Goal: Task Accomplishment & Management: Complete application form

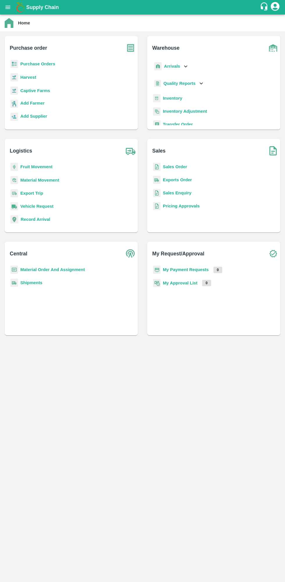
click at [40, 64] on b "Purchase Orders" at bounding box center [37, 64] width 35 height 5
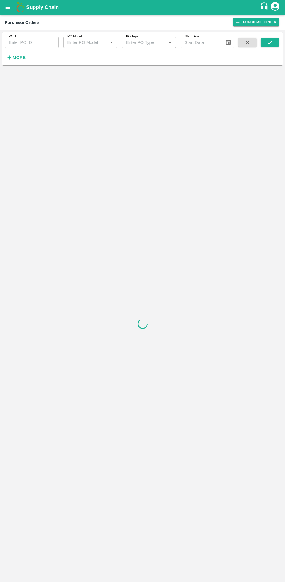
click at [12, 62] on button "More" at bounding box center [16, 58] width 22 height 10
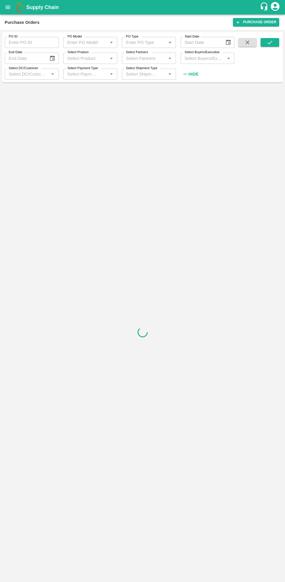
click at [208, 50] on label "Select Buyers/Executive" at bounding box center [201, 52] width 35 height 5
click at [208, 54] on input "Select Buyers/Executive" at bounding box center [202, 58] width 41 height 8
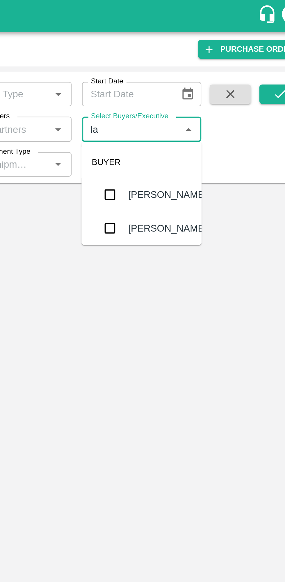
type input "lav"
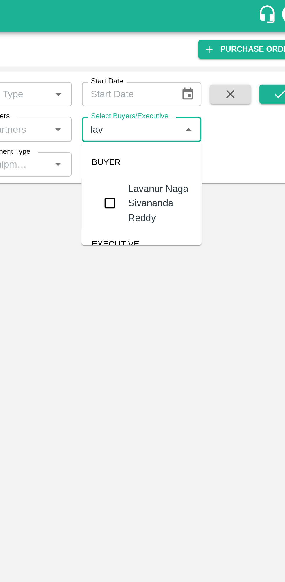
click at [192, 88] on input "checkbox" at bounding box center [193, 92] width 12 height 12
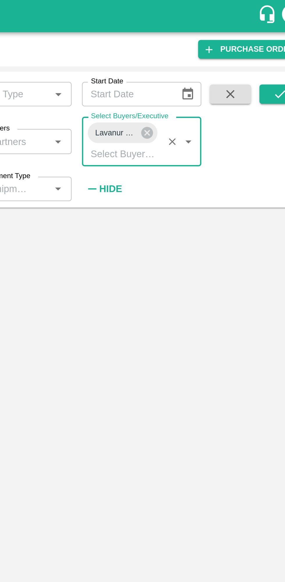
click at [269, 42] on icon "submit" at bounding box center [269, 42] width 6 height 6
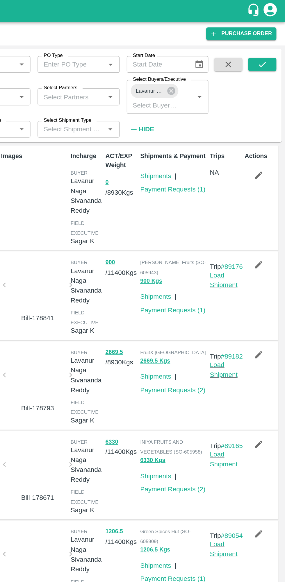
scroll to position [1, 0]
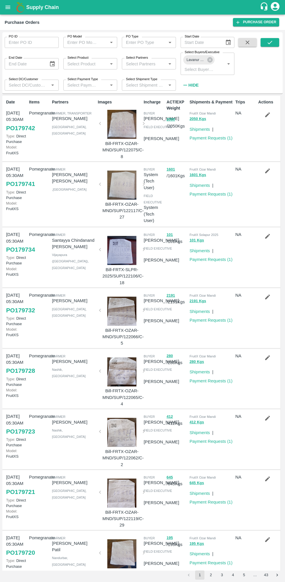
click at [269, 42] on icon "submit" at bounding box center [269, 42] width 6 height 6
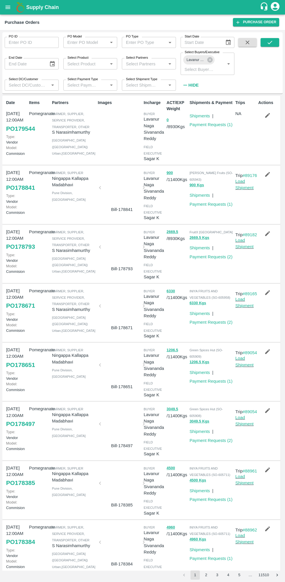
click at [266, 115] on icon "button" at bounding box center [267, 115] width 5 height 5
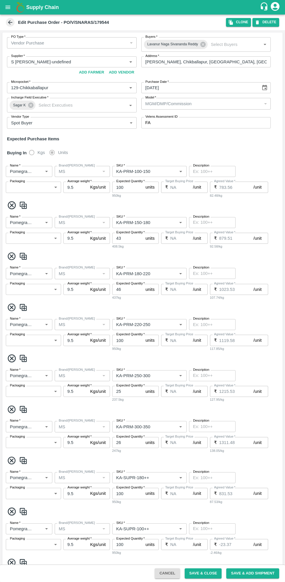
type input "S Narasimhamurthy-undefined"
type input "129-Chikkaballapur"
type input "Pomegranate"
type input "MS"
type input "KA-PRM-100-150"
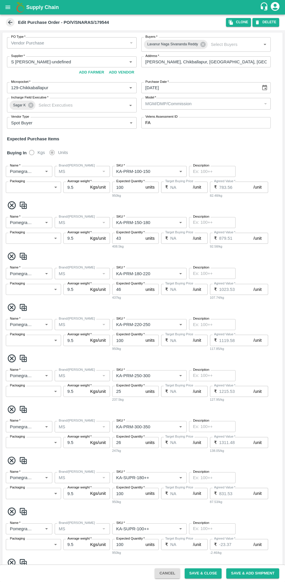
type input "NA"
type input "Pomegranate"
type input "MS"
type input "KA-PRM-150-180"
type input "NA"
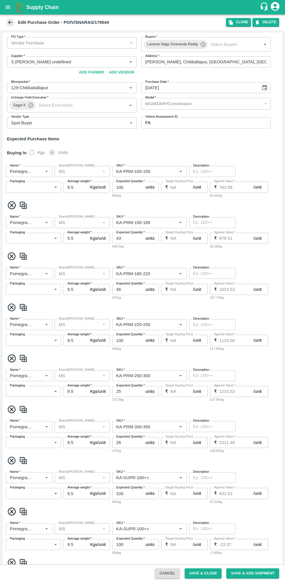
type input "Pomegranate"
type input "MS"
type input "KA-PRM-180-220"
type input "NA"
type input "Pomegranate"
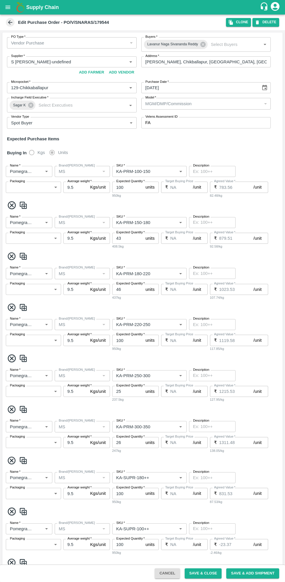
type input "MS"
type input "KA-PRM-220-250"
type input "NA"
type input "Pomegranate"
type input "MS"
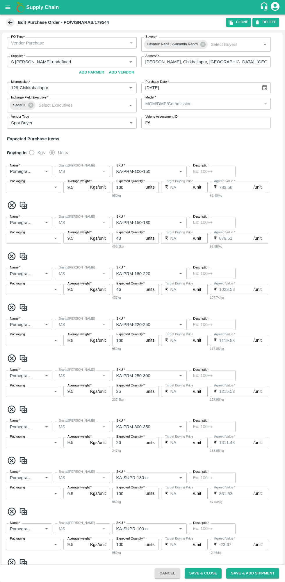
type input "KA-PRM-250-300"
type input "NA"
type input "Pomegranate"
type input "MS"
type input "KA-PRM-300-350"
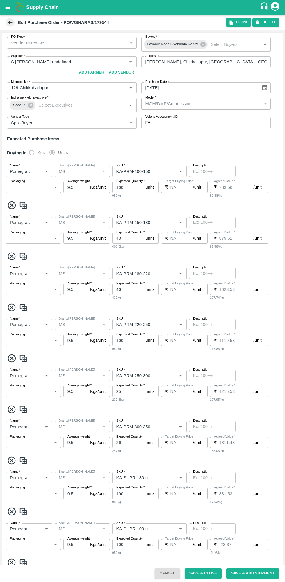
type input "NA"
type input "Pomegranate"
type input "MS"
type input "KA-SUPR-180++"
type input "NA"
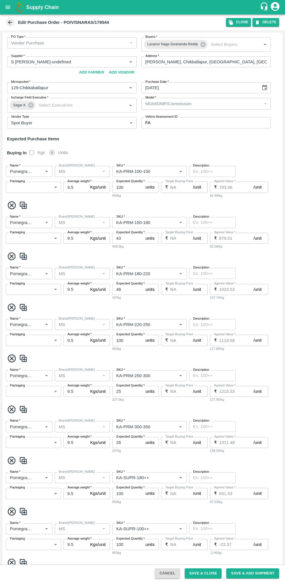
type input "Pomegranate"
type input "MS"
type input "KA-SUPR-100++"
type input "NA"
type input "Pomegranate"
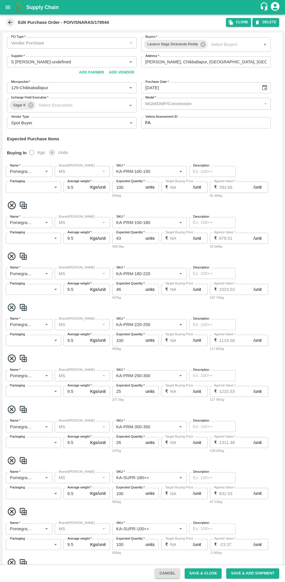
type input "MS"
type input "KA-Loose A"
type input "NA"
type input "Pomegranate"
type input "MS"
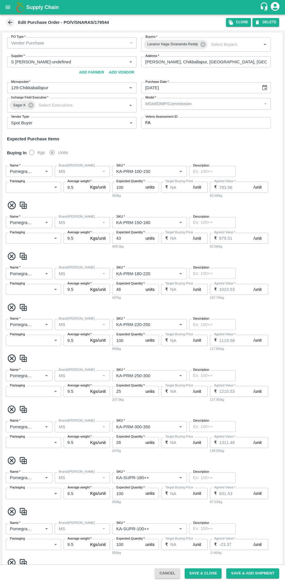
type input "KA-Green"
type input "NA"
type input "Pomegranate"
type input "MS"
type input "KA-Loose B"
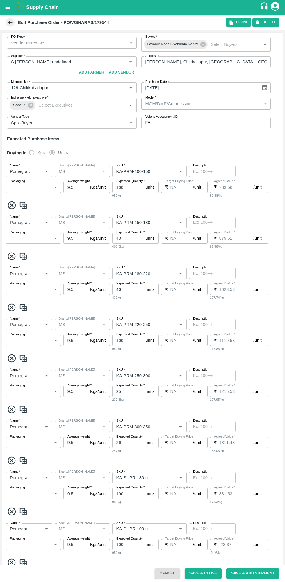
type input "NA"
type input "Pomegranate"
type input "MS"
type input "KA-PRM-350-400"
type input "NA"
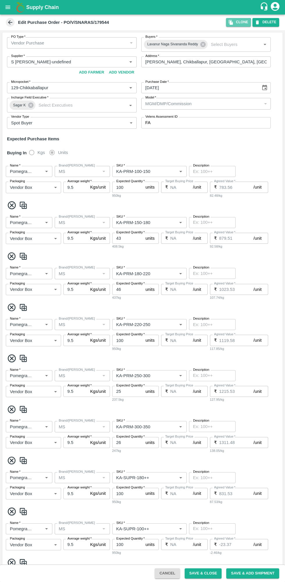
click at [240, 23] on button "Clone" at bounding box center [238, 22] width 25 height 8
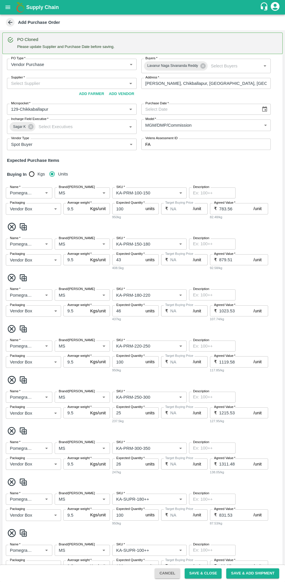
click at [56, 83] on input "Supplier   *" at bounding box center [67, 84] width 116 height 8
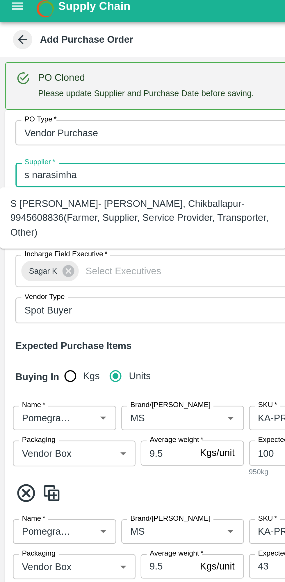
click at [72, 105] on div "S Narasimhamurthy- Jataru Hosahalli, Chikballapur-9945608836(Farmer, Supplier, …" at bounding box center [65, 102] width 120 height 19
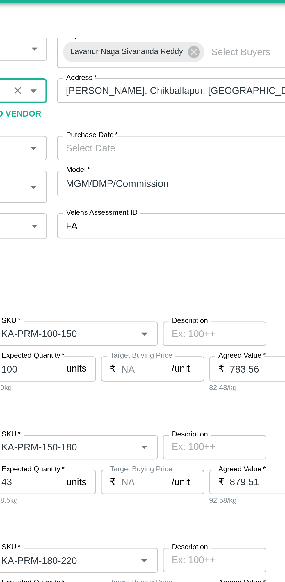
scroll to position [0, 121]
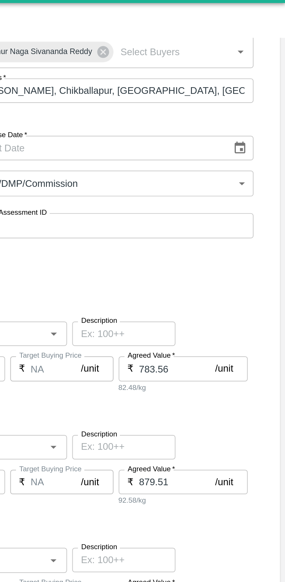
type input "S Narasimhamurthy- Jataru Hosahalli, Chikballapur-9945608836(Farmer, Supplier, …"
click at [262, 84] on button "Choose date" at bounding box center [264, 79] width 11 height 11
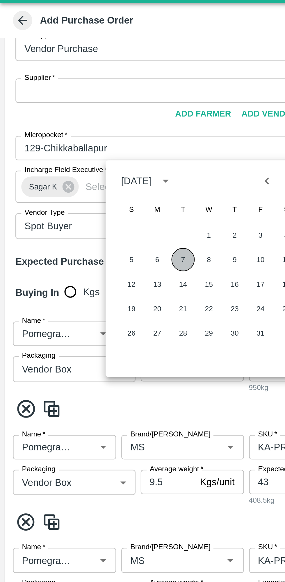
scroll to position [0, 0]
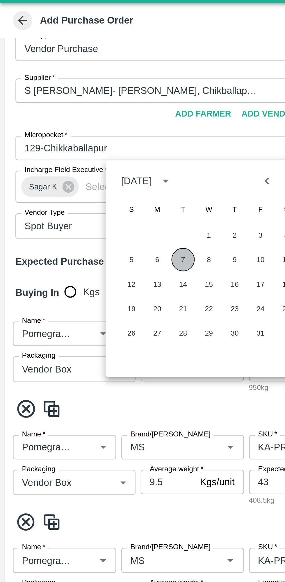
click at [83, 129] on button "7" at bounding box center [82, 130] width 10 height 10
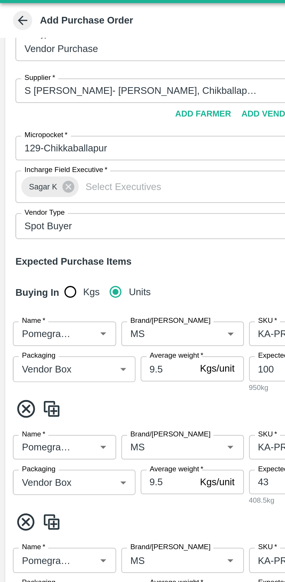
type input "07/10/2025"
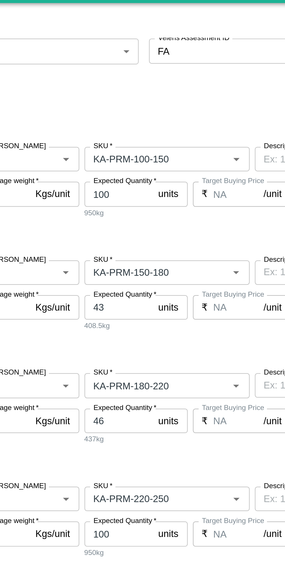
scroll to position [51, 0]
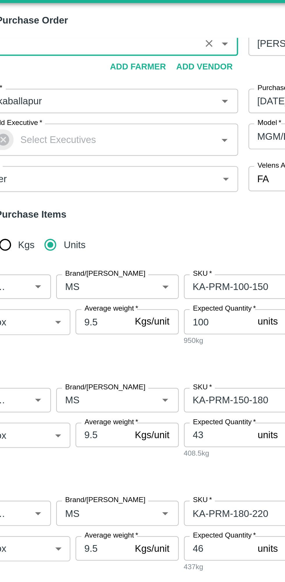
click at [75, 143] on input "Brand/Marka" at bounding box center [73, 142] width 35 height 8
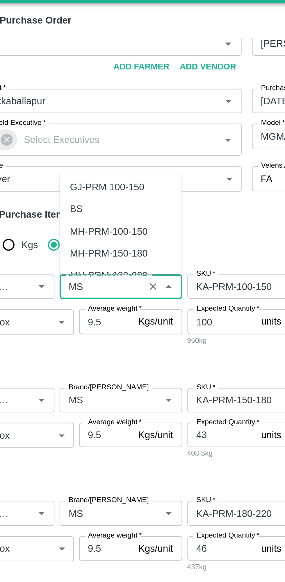
scroll to position [0, 0]
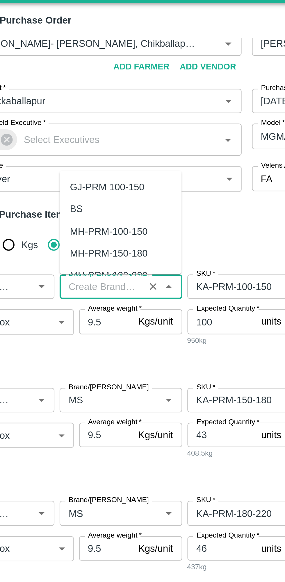
type input "ms"
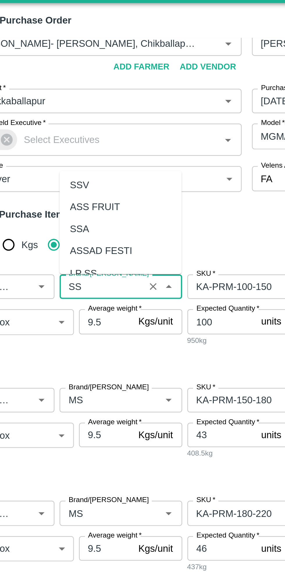
scroll to position [62, 0]
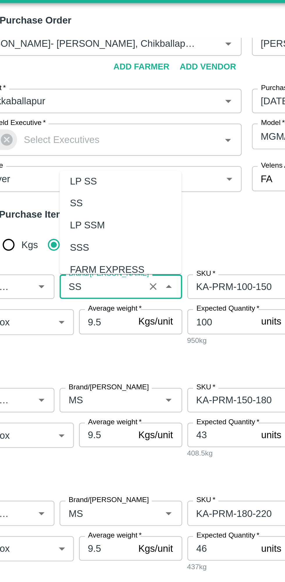
click at [72, 105] on div "SS" at bounding box center [82, 105] width 55 height 10
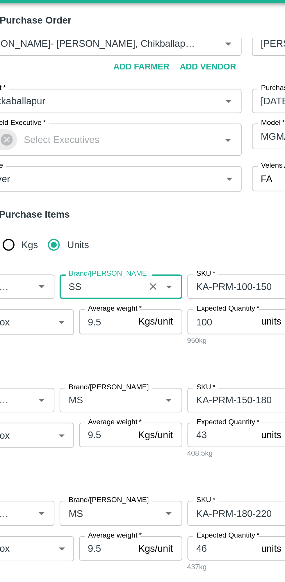
scroll to position [121, 0]
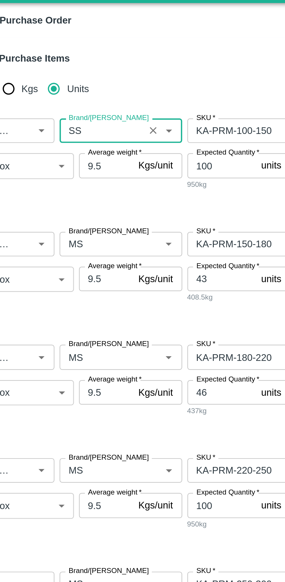
type input "SS"
click at [73, 124] on input "Brand/Marka" at bounding box center [73, 123] width 35 height 8
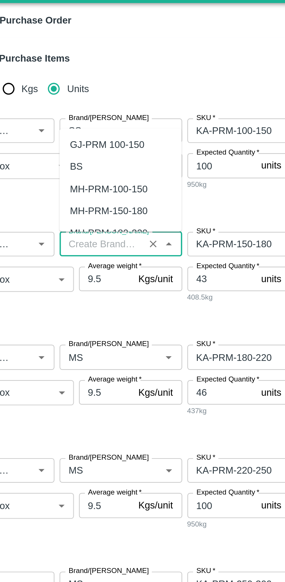
type input "ms"
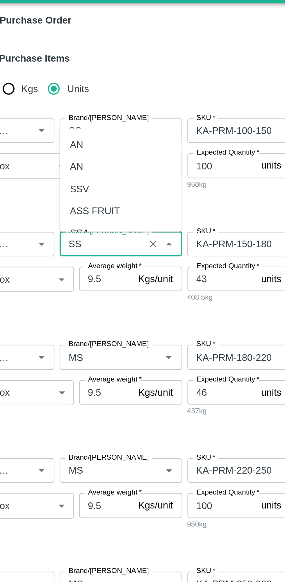
scroll to position [53, 0]
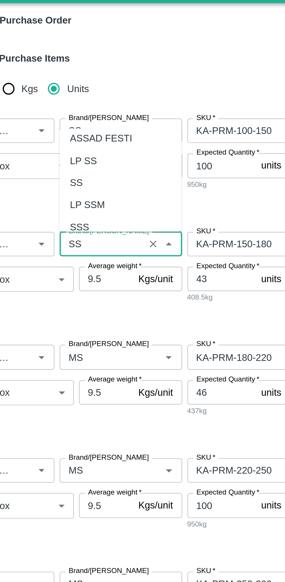
click at [78, 91] on div "SS" at bounding box center [82, 96] width 55 height 10
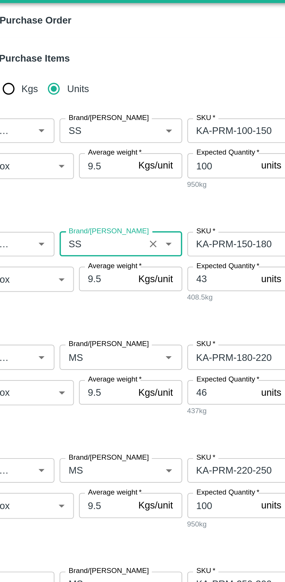
scroll to position [189, 0]
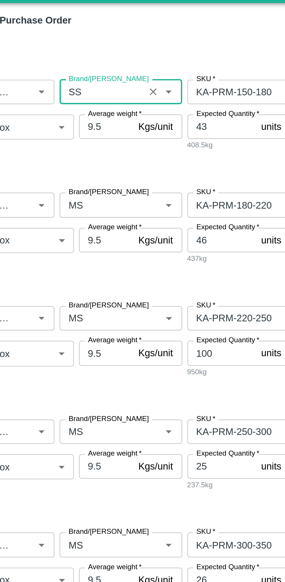
type input "SS"
click at [74, 107] on input "Brand/Marka" at bounding box center [73, 106] width 35 height 8
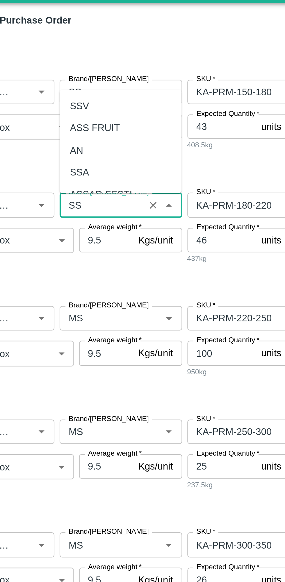
scroll to position [26, 0]
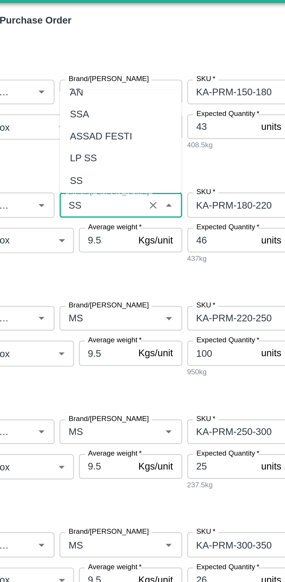
click at [74, 89] on div "SS" at bounding box center [82, 94] width 55 height 10
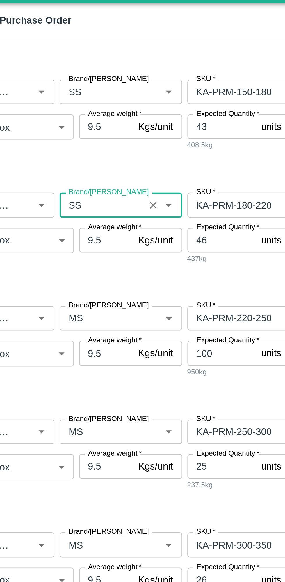
type input "SS"
click at [71, 153] on input "Brand/Marka" at bounding box center [73, 157] width 35 height 8
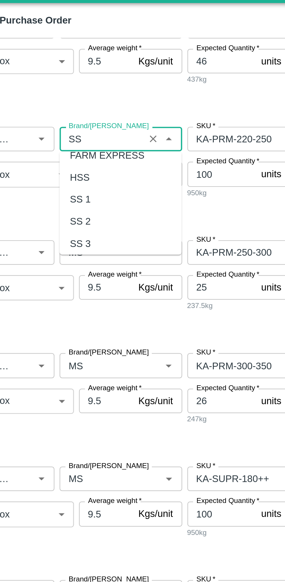
scroll to position [49, 0]
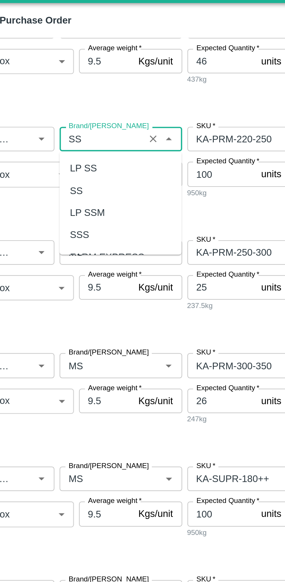
click at [72, 99] on div "SS" at bounding box center [82, 99] width 55 height 10
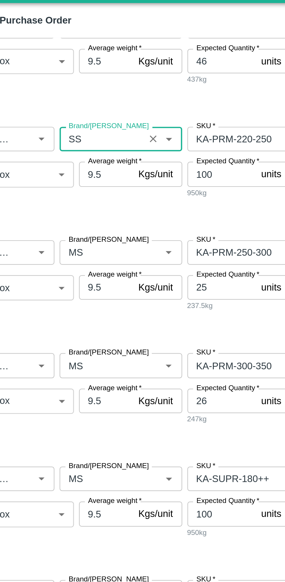
type input "SS"
click at [74, 127] on input "Brand/Marka" at bounding box center [73, 127] width 35 height 8
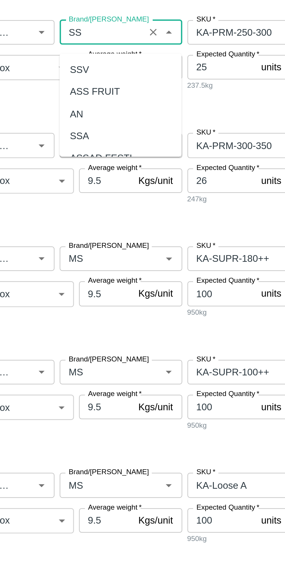
scroll to position [266, 0]
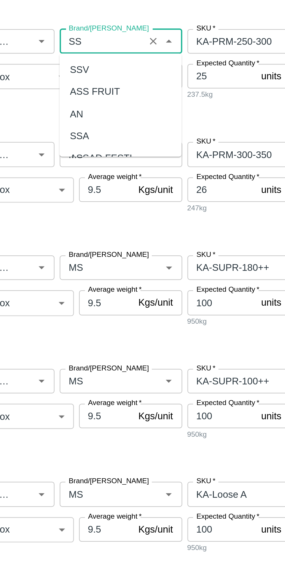
type input "SS"
click at [133, 163] on span at bounding box center [142, 165] width 275 height 10
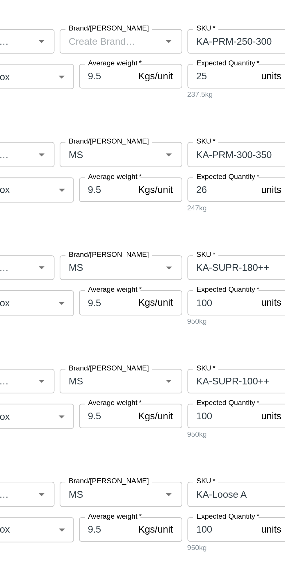
click at [74, 132] on input "Brand/Marka" at bounding box center [73, 131] width 35 height 8
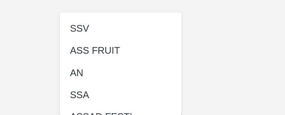
scroll to position [64, 0]
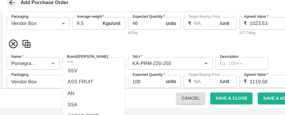
type input "SS"
click at [195, 53] on div "Name   * Name   * Brand/Marka Brand/Marka SKU   * SKU   * Description x Descrip…" at bounding box center [142, 33] width 280 height 51
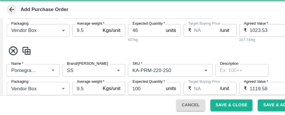
scroll to position [0, 0]
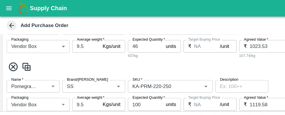
click at [189, 61] on span at bounding box center [142, 59] width 275 height 10
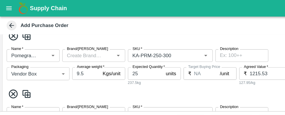
click at [67, 50] on input "Brand/Marka" at bounding box center [73, 49] width 35 height 8
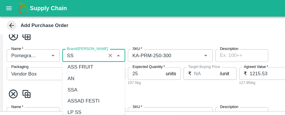
scroll to position [46, 0]
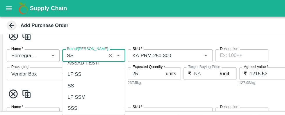
click at [60, 77] on div "SS" at bounding box center [62, 75] width 6 height 6
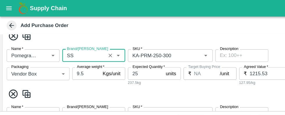
scroll to position [400, 0]
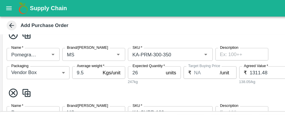
type input "SS"
click at [62, 49] on input "Brand/Marka" at bounding box center [73, 48] width 35 height 8
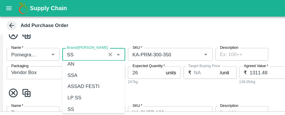
scroll to position [49, 0]
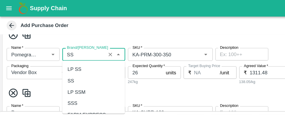
click at [64, 72] on div "SS" at bounding box center [82, 71] width 55 height 10
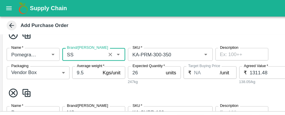
type input "SS"
click at [61, 95] on input "Brand/Marka" at bounding box center [73, 99] width 35 height 8
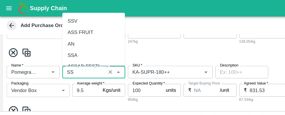
scroll to position [32, 0]
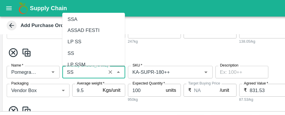
click at [63, 48] on div "SS" at bounding box center [62, 46] width 6 height 6
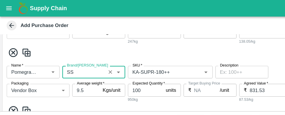
type input "SS"
click at [61, 111] on input "Brand/Marka" at bounding box center [73, 115] width 35 height 8
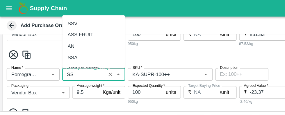
scroll to position [35, 0]
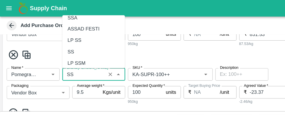
click at [62, 47] on div "SS" at bounding box center [62, 45] width 6 height 6
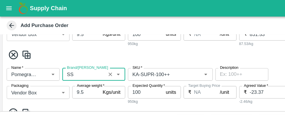
scroll to position [533, 0]
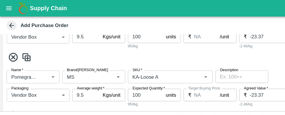
type input "SS"
click at [62, 64] on input "Brand/Marka" at bounding box center [73, 68] width 35 height 8
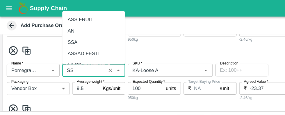
scroll to position [33, 0]
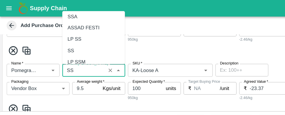
click at [62, 46] on div "SS" at bounding box center [62, 44] width 6 height 6
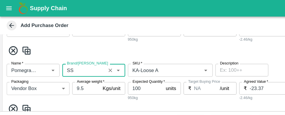
scroll to position [593, 0]
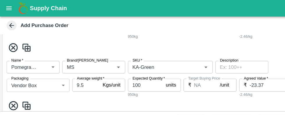
type input "SS"
click at [62, 60] on input "Brand/Marka" at bounding box center [73, 59] width 35 height 8
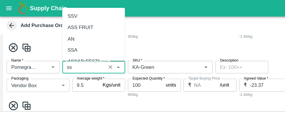
scroll to position [0, 0]
click at [63, 71] on div "SS" at bounding box center [62, 74] width 6 height 6
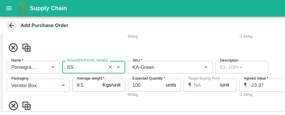
scroll to position [631, 0]
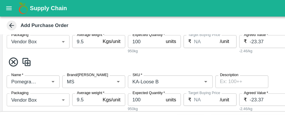
type input "SS"
click at [61, 68] on input "Brand/Marka" at bounding box center [73, 72] width 35 height 8
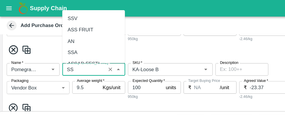
scroll to position [32, 0]
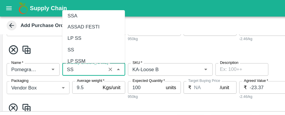
click at [61, 46] on div "SS" at bounding box center [62, 43] width 6 height 6
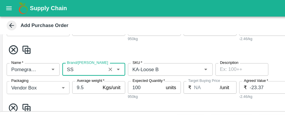
scroll to position [692, 0]
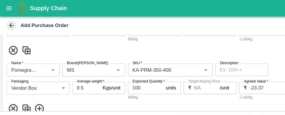
type input "SS"
click at [62, 62] on input "Brand/Marka" at bounding box center [73, 61] width 35 height 8
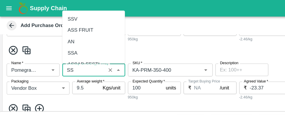
scroll to position [34, 0]
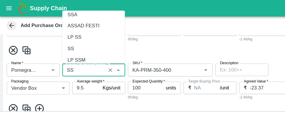
click at [63, 44] on div "SS" at bounding box center [62, 42] width 6 height 6
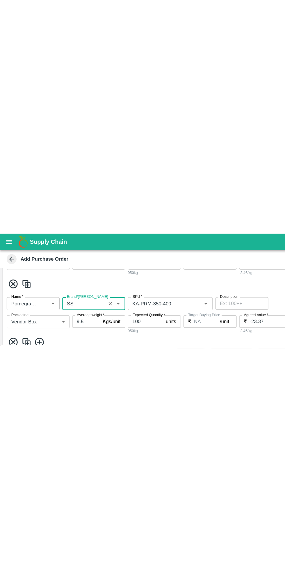
scroll to position [737, 0]
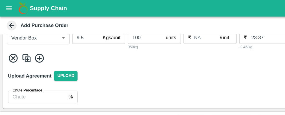
type input "SS"
click at [196, 64] on div "Upload Agreement Upload" at bounding box center [142, 66] width 280 height 17
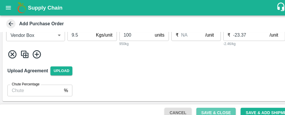
click at [208, 105] on button "Save & Close" at bounding box center [202, 106] width 37 height 10
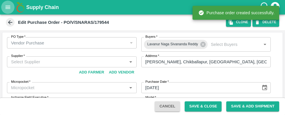
click at [8, 7] on icon "open drawer" at bounding box center [8, 7] width 5 height 3
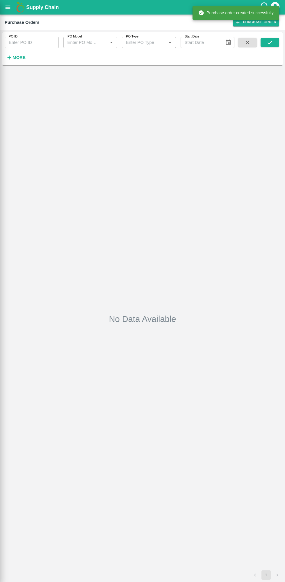
click at [22, 63] on div at bounding box center [142, 291] width 285 height 582
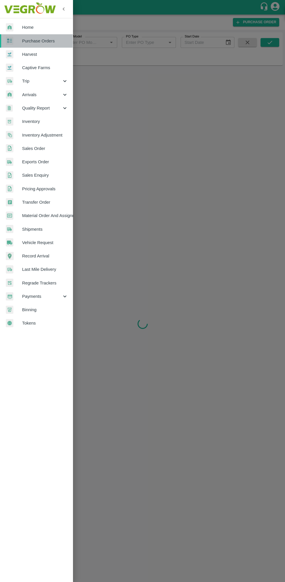
click at [46, 41] on span "Purchase Orders" at bounding box center [45, 41] width 46 height 6
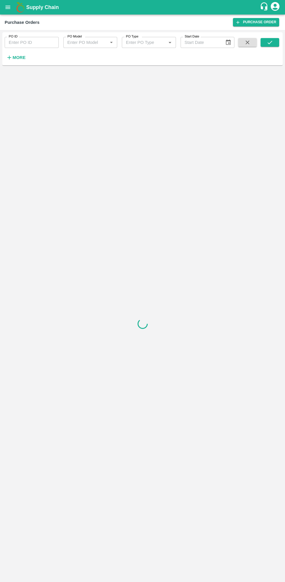
click at [20, 58] on strong "More" at bounding box center [18, 57] width 13 height 5
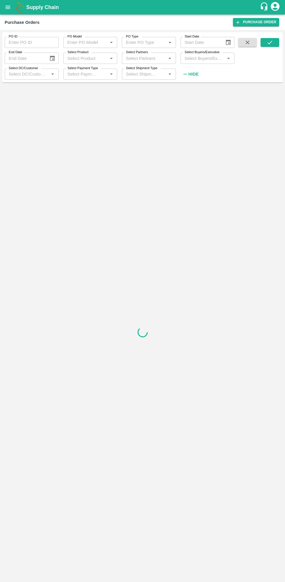
click at [207, 52] on label "Select Buyers/Executive" at bounding box center [201, 52] width 35 height 5
click at [207, 54] on input "Select Buyers/Executive" at bounding box center [202, 58] width 41 height 8
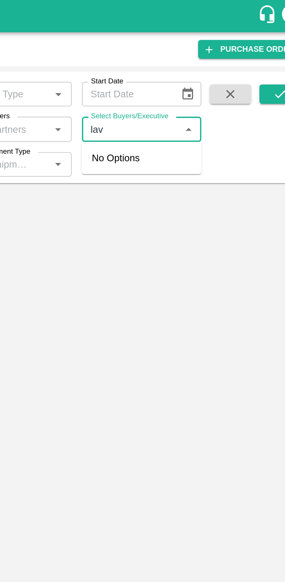
type input "lava"
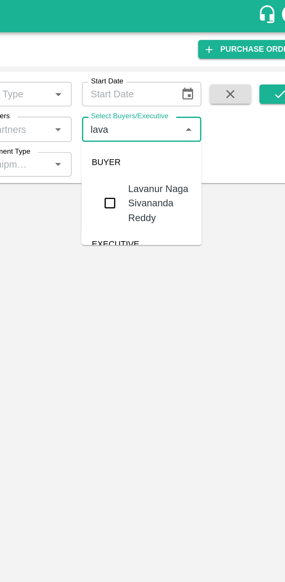
click at [194, 92] on input "checkbox" at bounding box center [193, 92] width 12 height 12
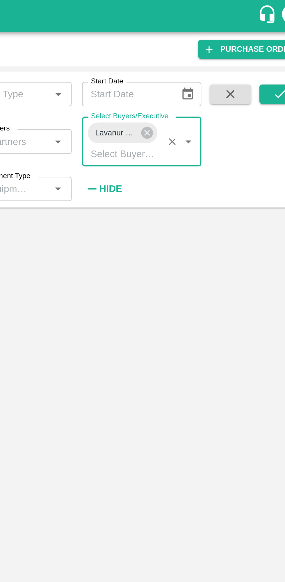
click at [269, 44] on icon "submit" at bounding box center [269, 42] width 5 height 3
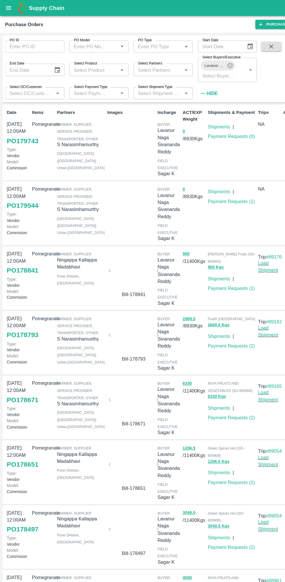
scroll to position [1, 0]
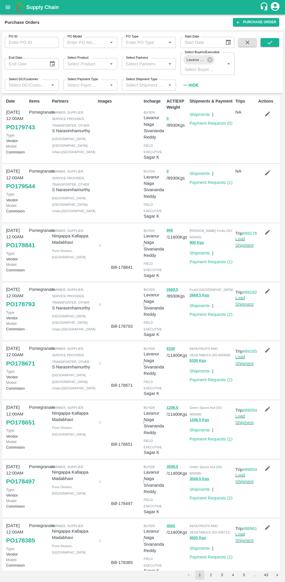
click at [213, 123] on link "Payment Requests ( 0 )" at bounding box center [210, 123] width 43 height 5
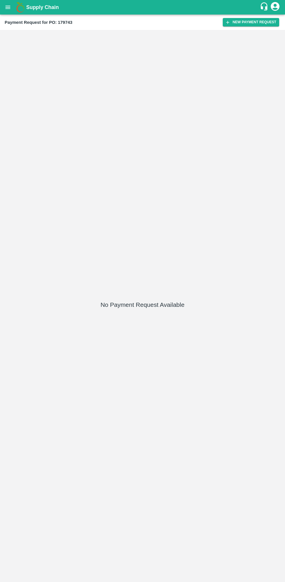
click at [241, 21] on button "New Payment Request" at bounding box center [250, 22] width 56 height 8
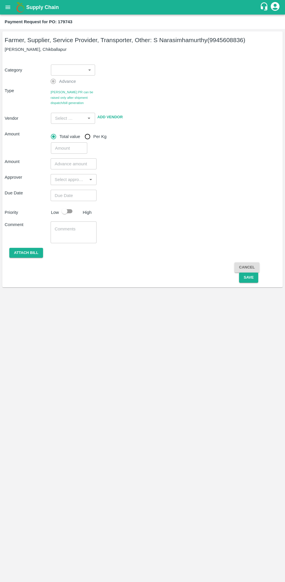
click at [65, 65] on body "Supply Chain Payment Request for PO: 179743 Farmer, Supplier, Service Provider,…" at bounding box center [142, 291] width 285 height 582
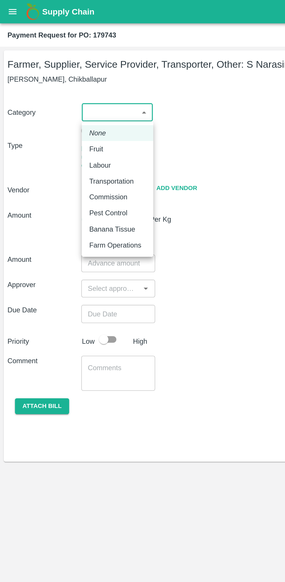
click at [62, 92] on p "Fruit" at bounding box center [59, 92] width 9 height 6
type input "1"
type input "S Narasimhamurthy - 9945608836(Farmer, Supplier, Service Provider, Transporter,…"
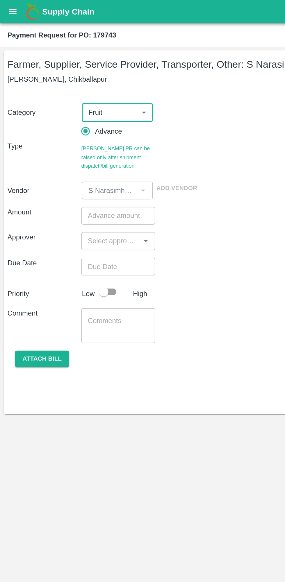
click at [64, 135] on input "number" at bounding box center [74, 134] width 46 height 11
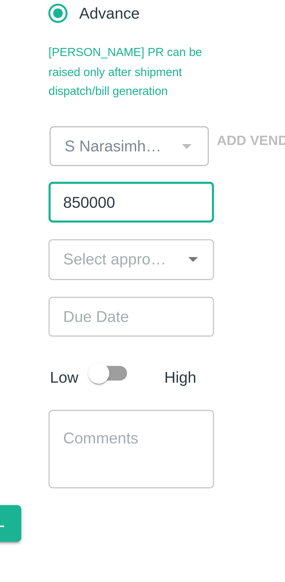
click at [63, 135] on input "850000" at bounding box center [74, 134] width 46 height 11
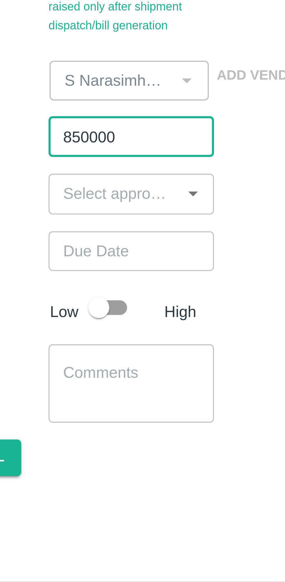
type input "850000"
click at [60, 151] on input "input" at bounding box center [68, 150] width 33 height 8
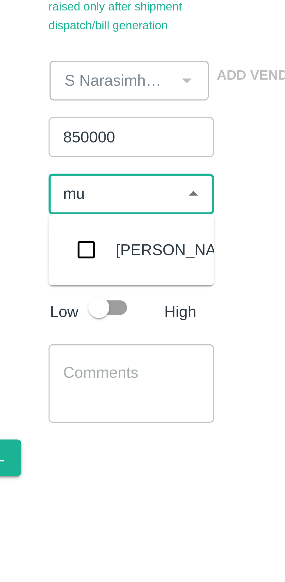
type input "muk"
click at [61, 167] on input "checkbox" at bounding box center [61, 166] width 12 height 12
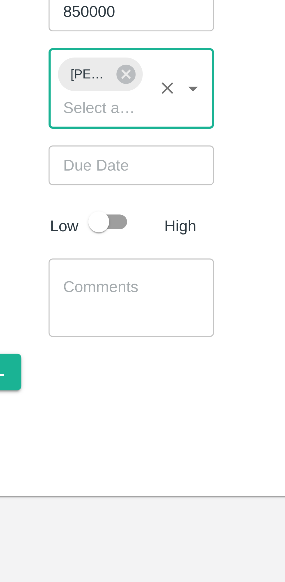
click at [60, 179] on input "Choose date" at bounding box center [72, 176] width 42 height 11
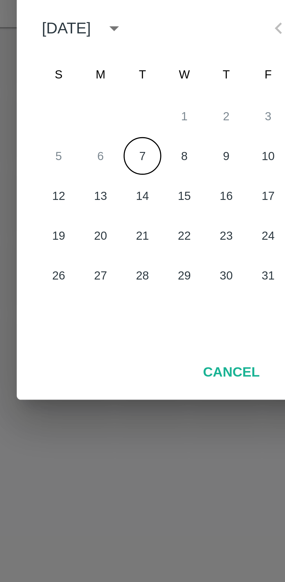
click at [132, 304] on button "7" at bounding box center [130, 304] width 10 height 10
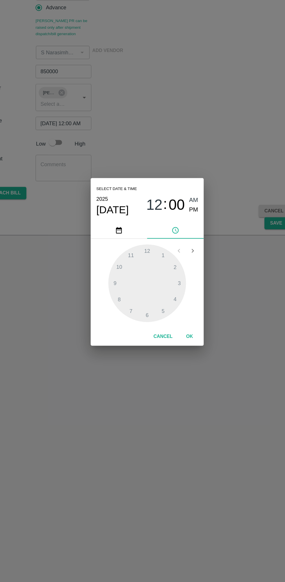
click at [180, 248] on span "PM" at bounding box center [181, 248] width 8 height 8
type input "[DATE] 12:00 PM"
click at [181, 355] on button "OK" at bounding box center [177, 352] width 19 height 10
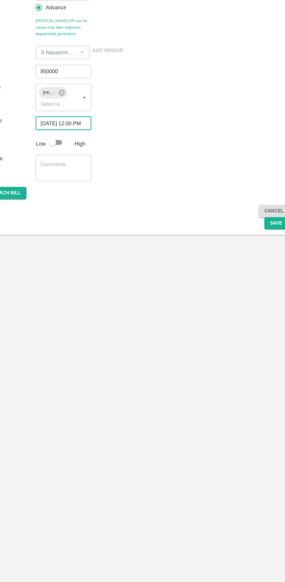
click at [71, 193] on input "checkbox" at bounding box center [64, 192] width 33 height 11
checkbox input "true"
click at [248, 259] on button "Save" at bounding box center [248, 259] width 19 height 10
